Goal: Information Seeking & Learning: Learn about a topic

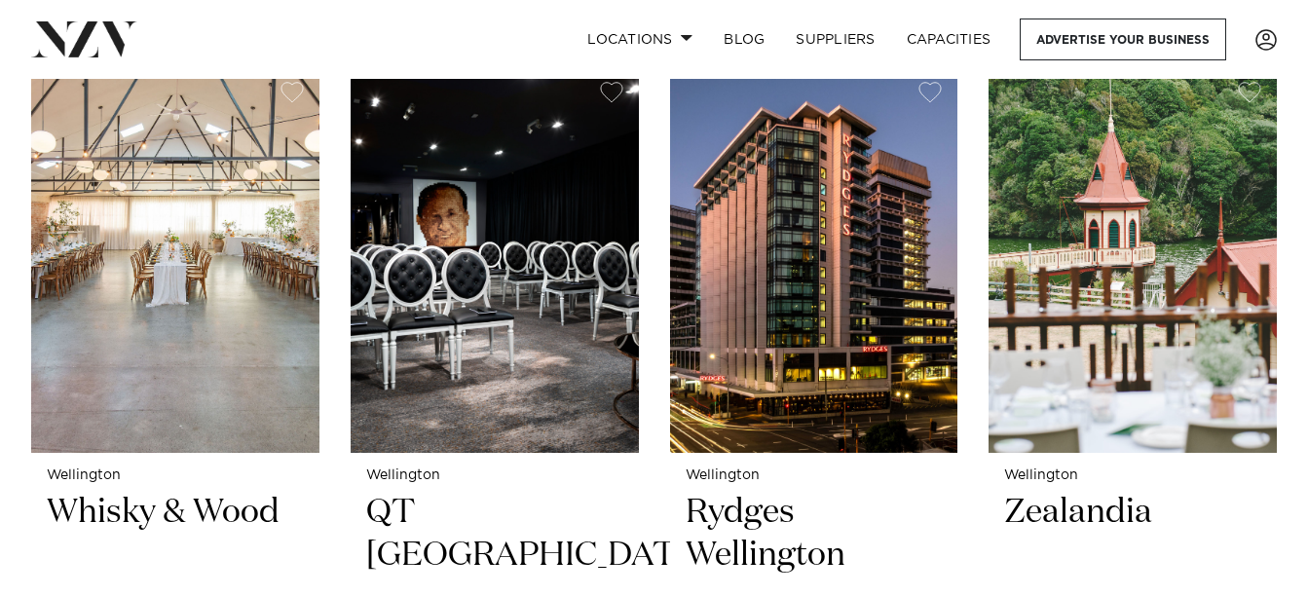
scroll to position [962, 0]
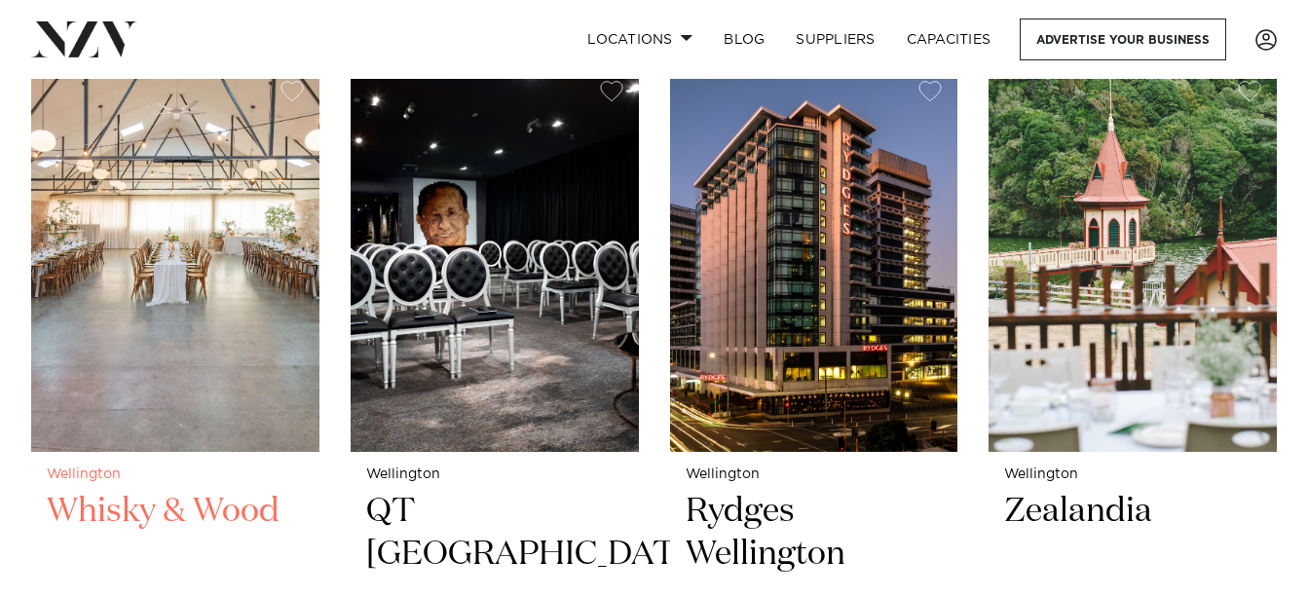
click at [162, 467] on small "Wellington" at bounding box center [175, 474] width 257 height 15
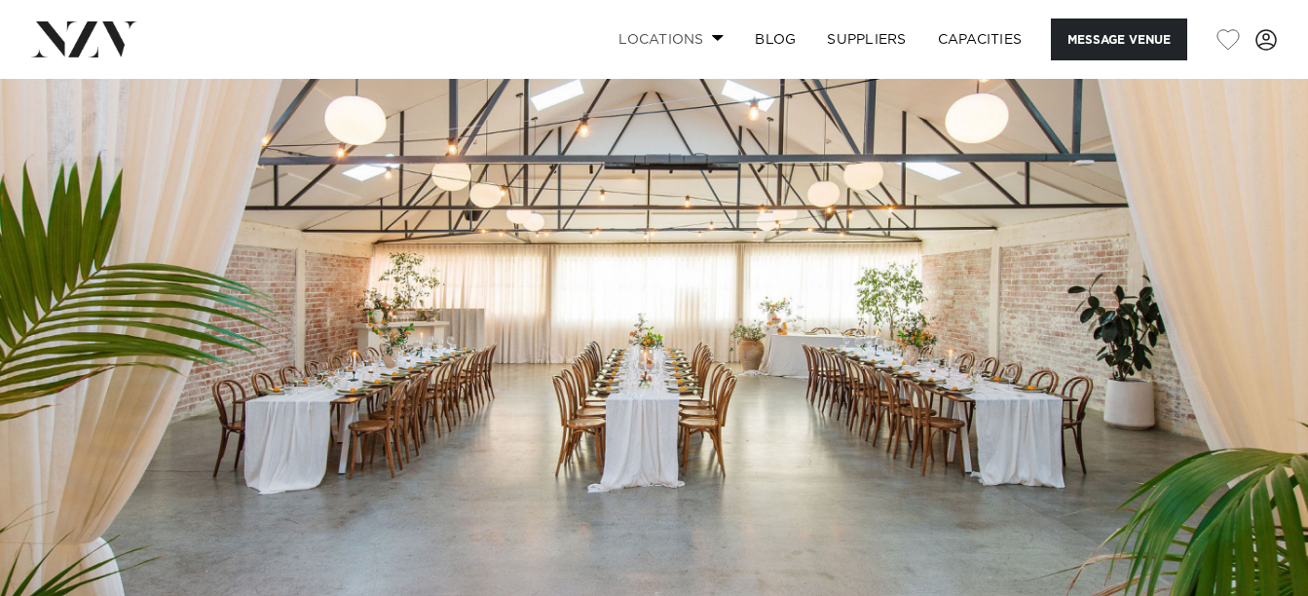
click at [684, 49] on link "Locations" at bounding box center [671, 39] width 136 height 42
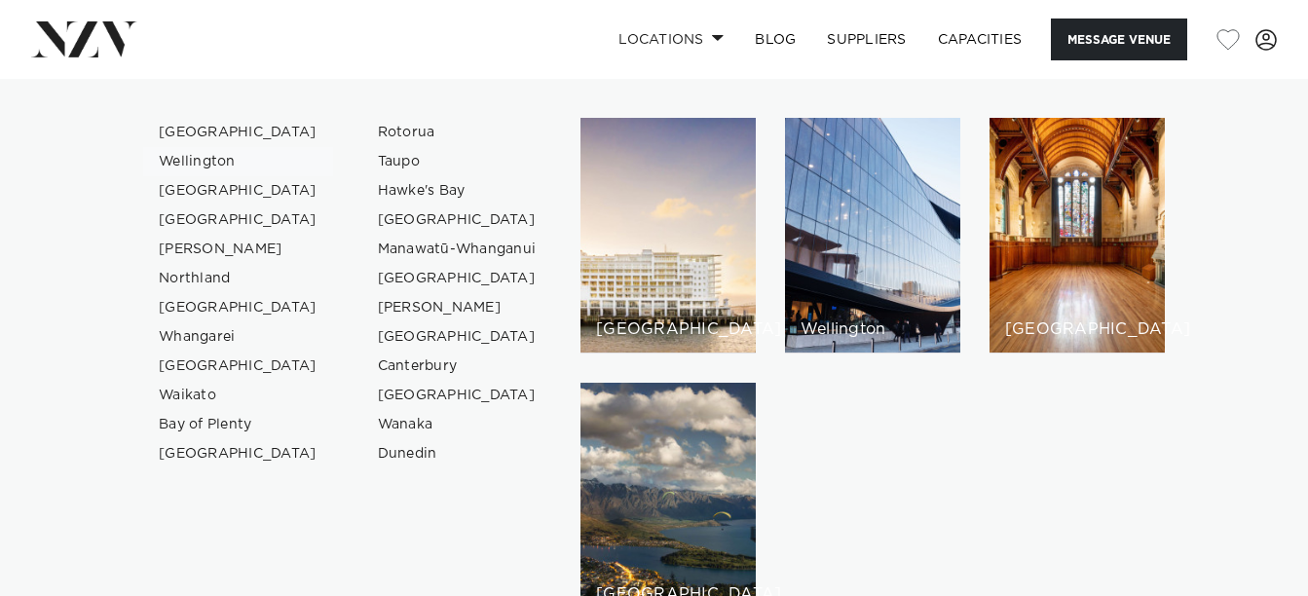
click at [223, 162] on link "Wellington" at bounding box center [238, 161] width 190 height 29
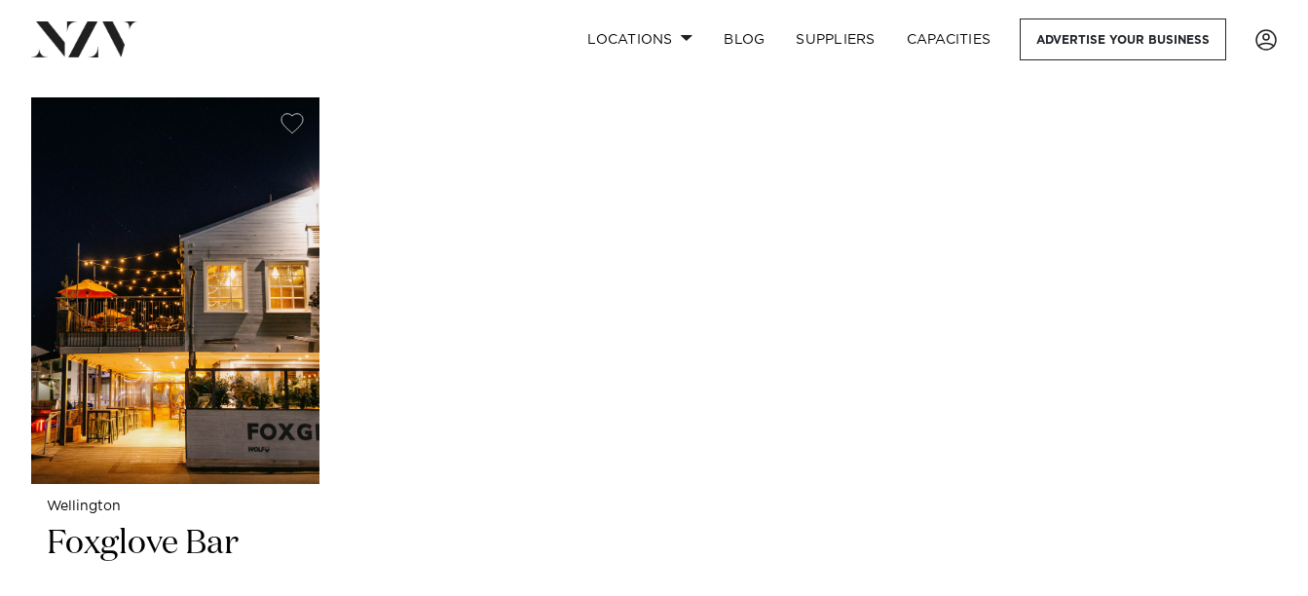
scroll to position [8817, 0]
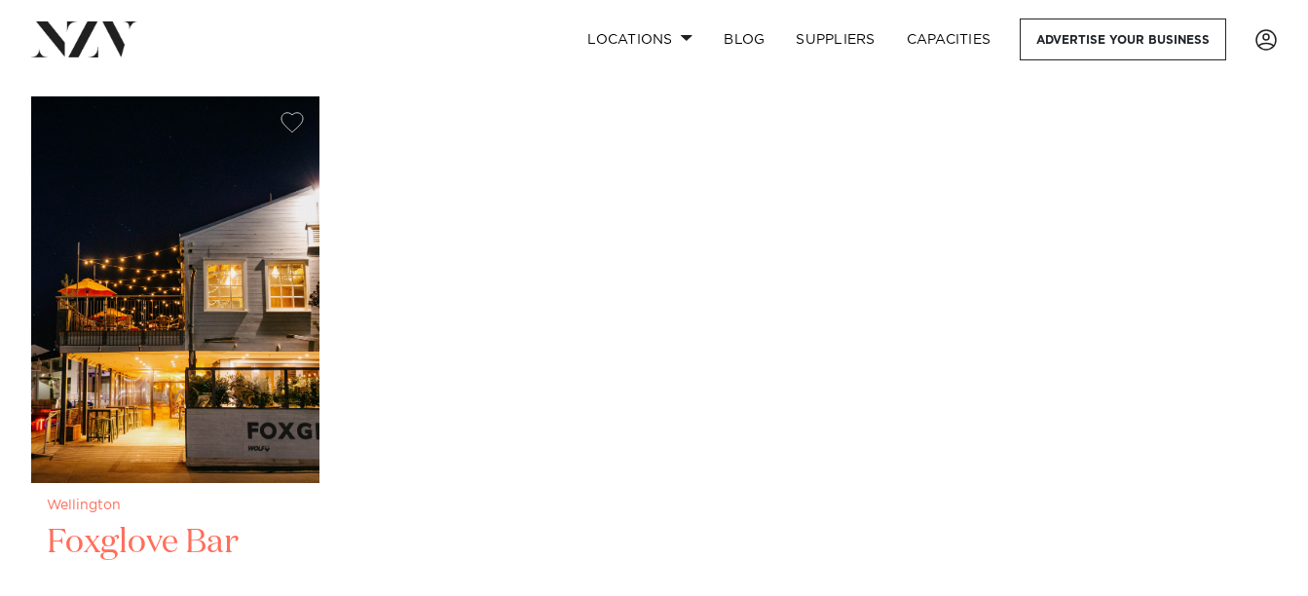
click at [193, 535] on h2 "Foxglove Bar" at bounding box center [175, 586] width 257 height 131
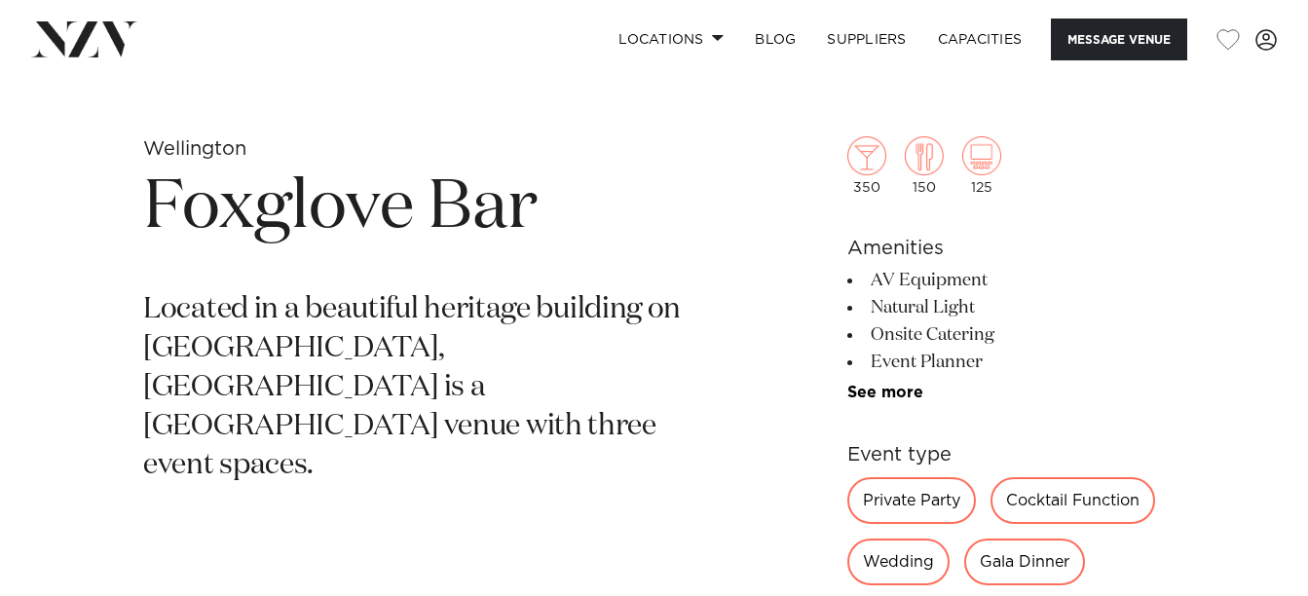
scroll to position [633, 0]
click at [880, 566] on div "Wedding" at bounding box center [898, 562] width 102 height 47
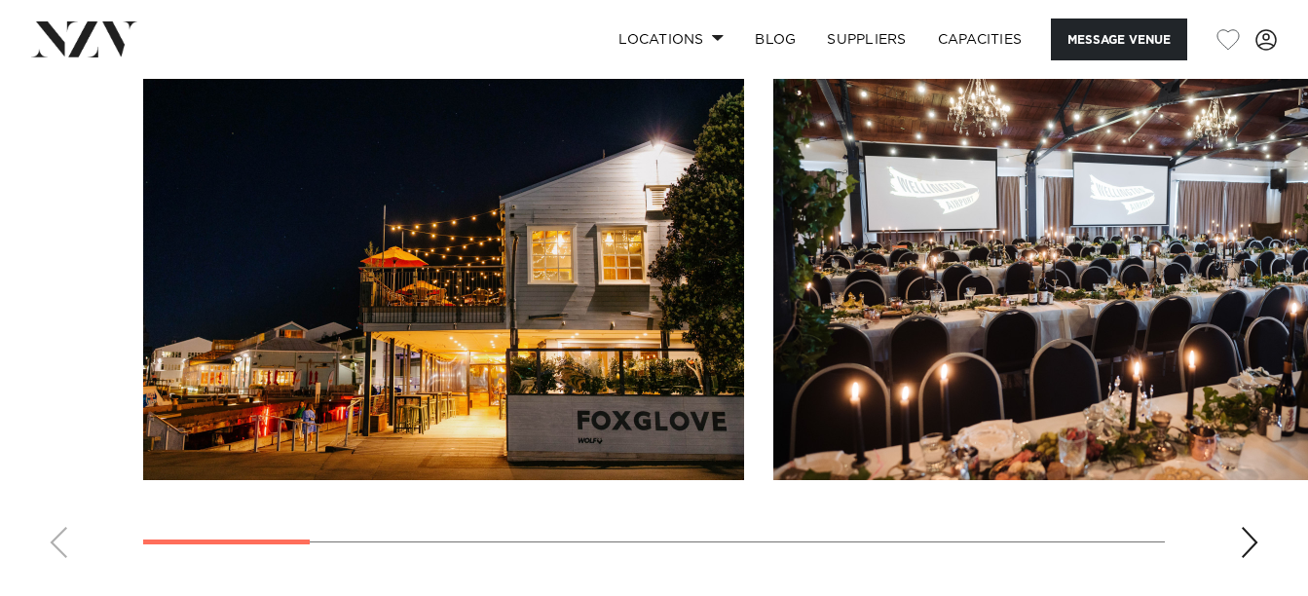
scroll to position [1803, 0]
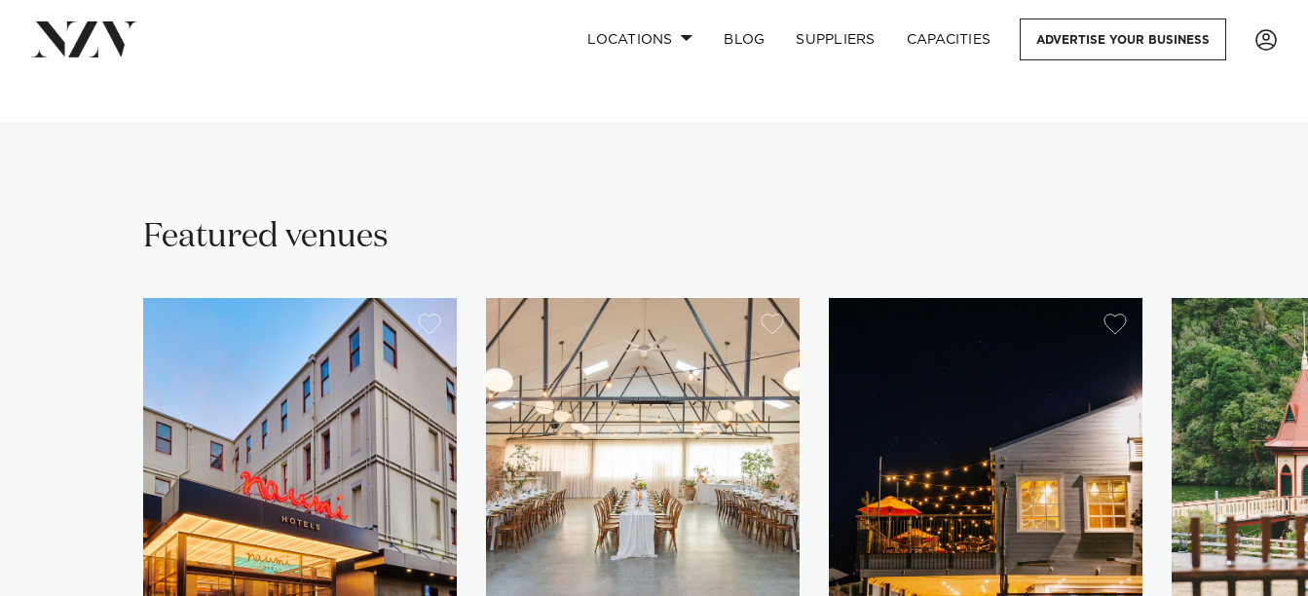
scroll to position [1388, 0]
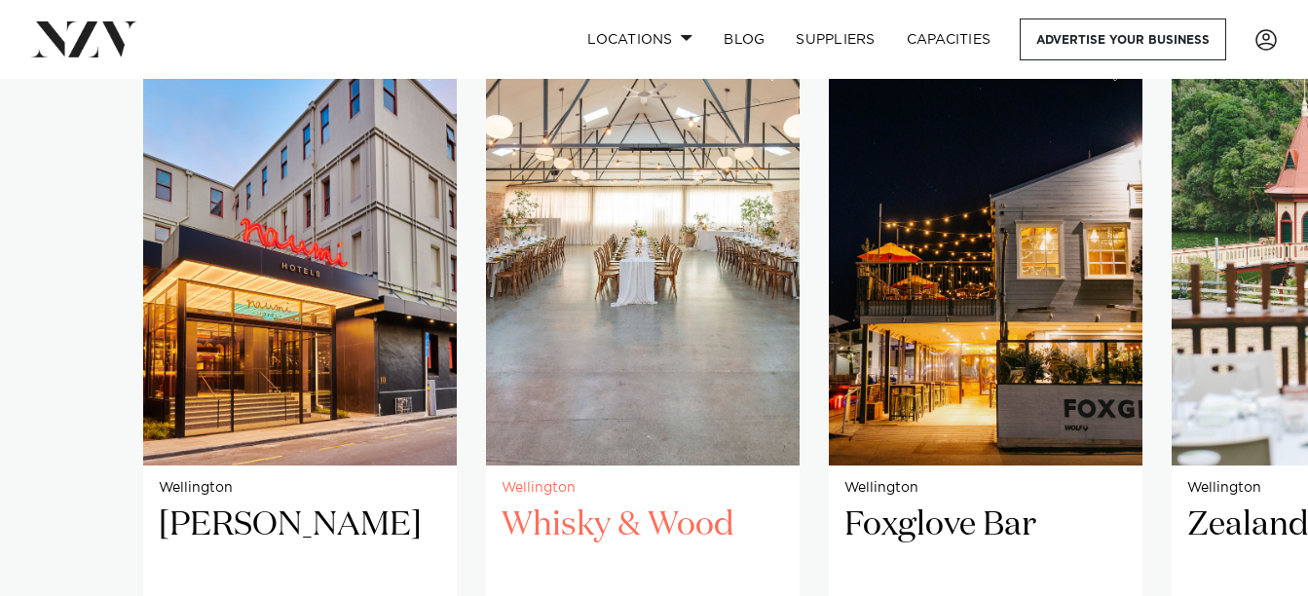
click at [672, 387] on img "2 / 5" at bounding box center [643, 255] width 314 height 421
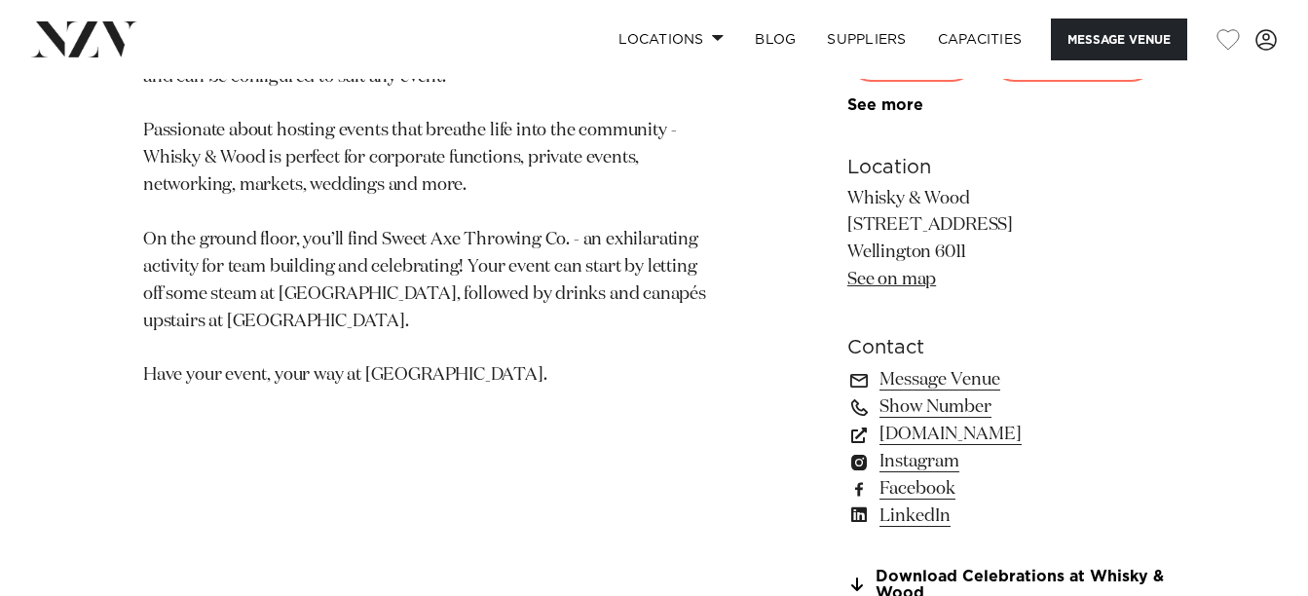
scroll to position [1274, 0]
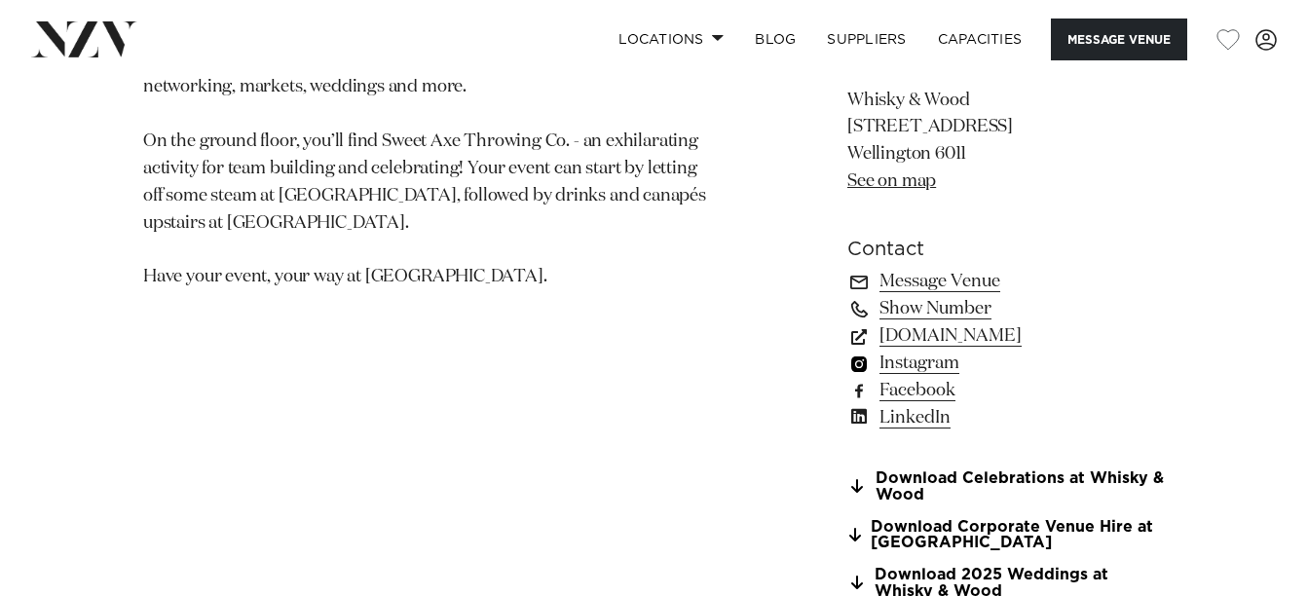
click at [920, 365] on link "Instagram" at bounding box center [1005, 363] width 317 height 27
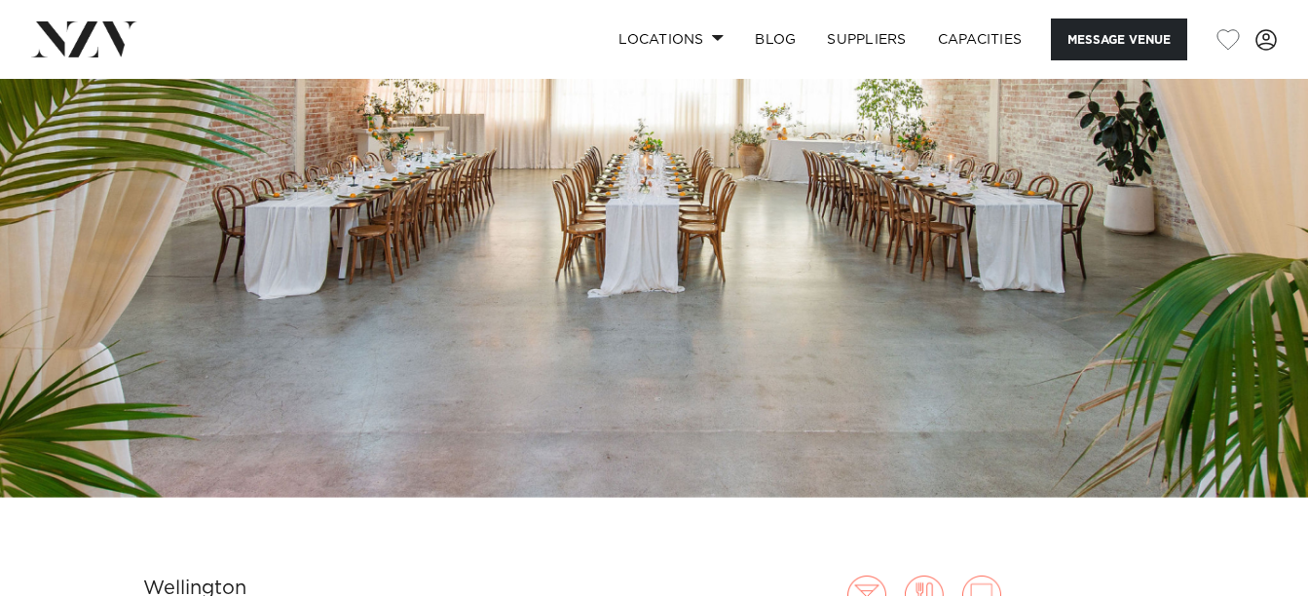
scroll to position [0, 0]
